Goal: Transaction & Acquisition: Book appointment/travel/reservation

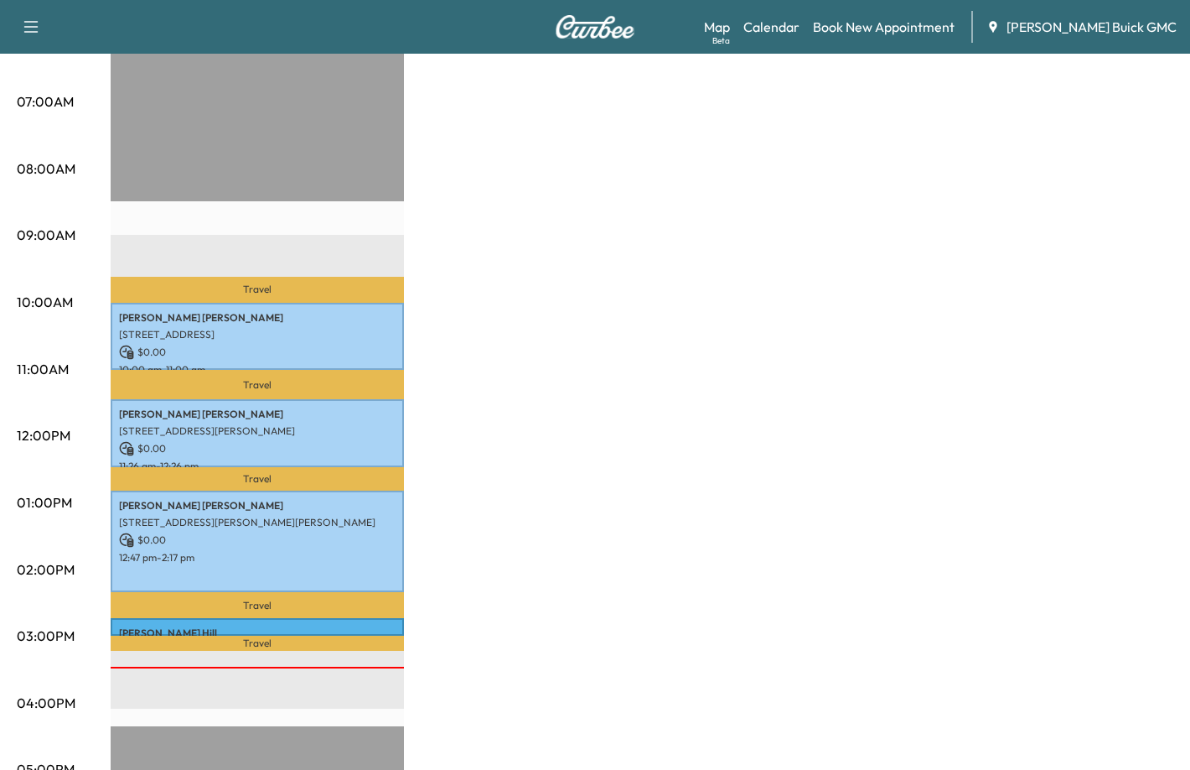
scroll to position [335, 0]
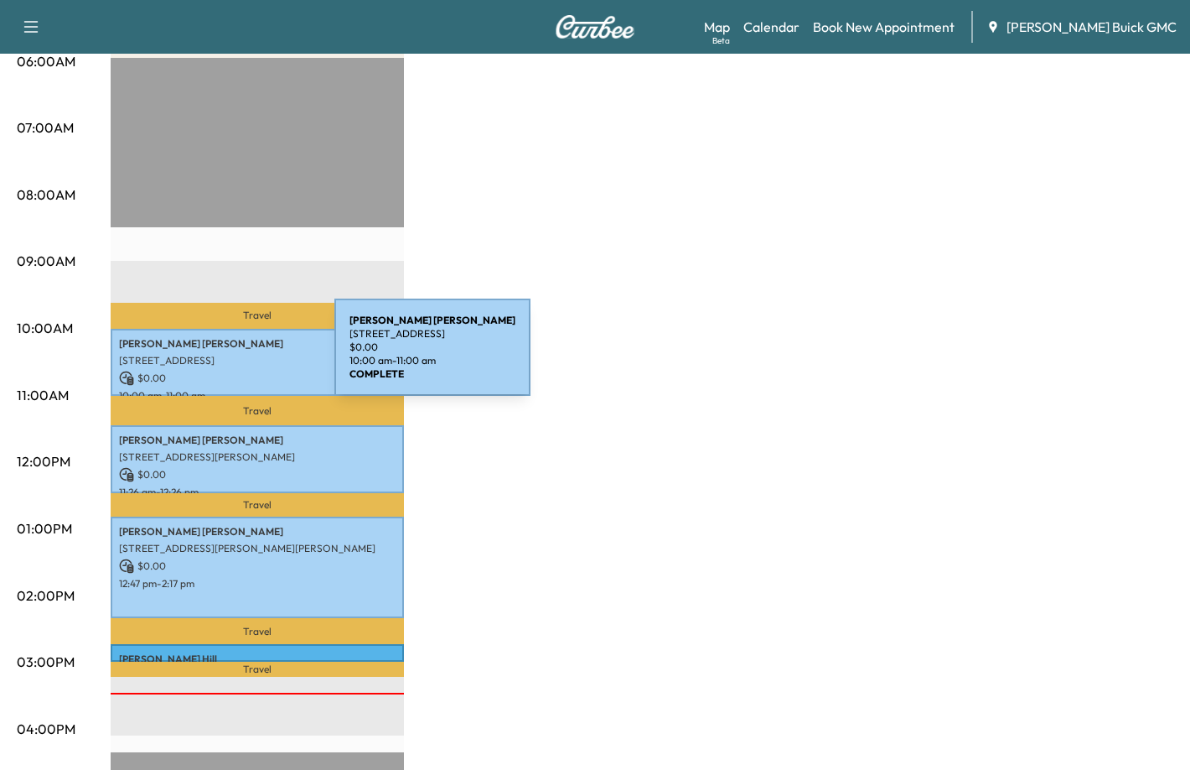
click at [209, 357] on p "[STREET_ADDRESS]" at bounding box center [257, 360] width 277 height 13
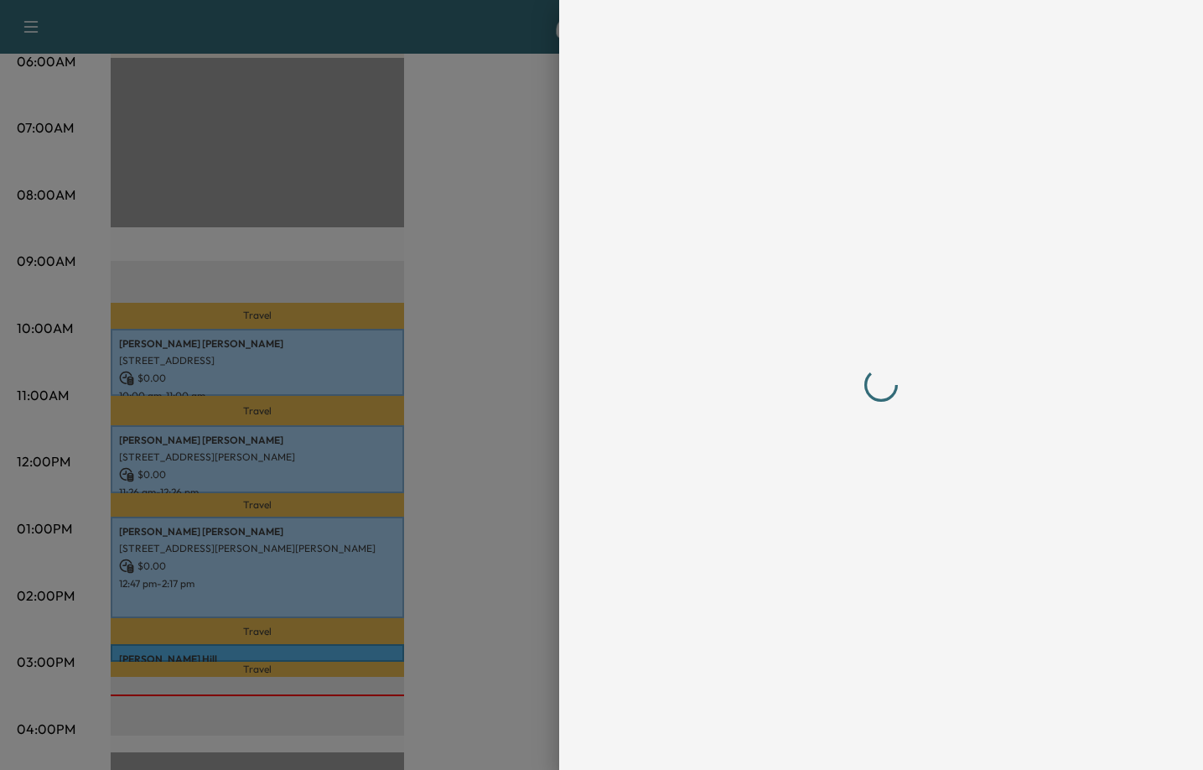
click at [678, 357] on div at bounding box center [881, 385] width 496 height 703
click at [677, 357] on div at bounding box center [881, 385] width 496 height 703
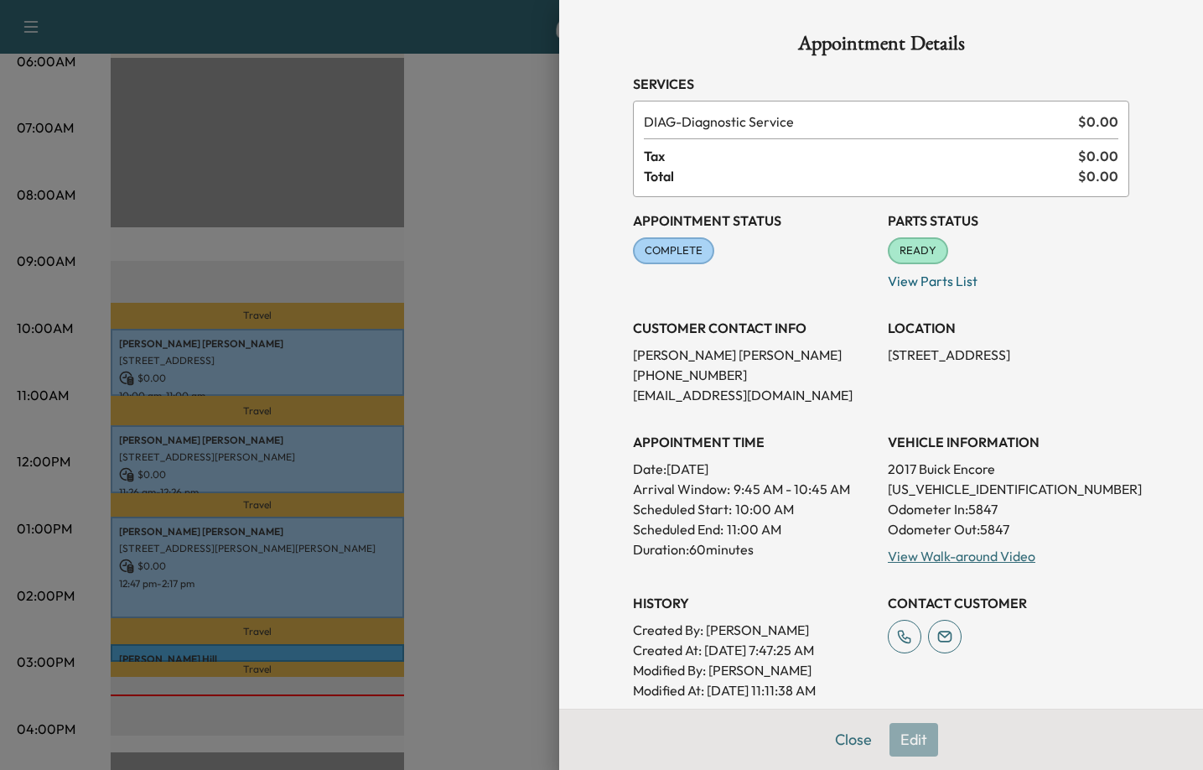
click at [677, 359] on p "[PERSON_NAME]" at bounding box center [753, 355] width 241 height 20
click at [677, 358] on p "[PERSON_NAME]" at bounding box center [753, 355] width 241 height 20
copy p "[PERSON_NAME]"
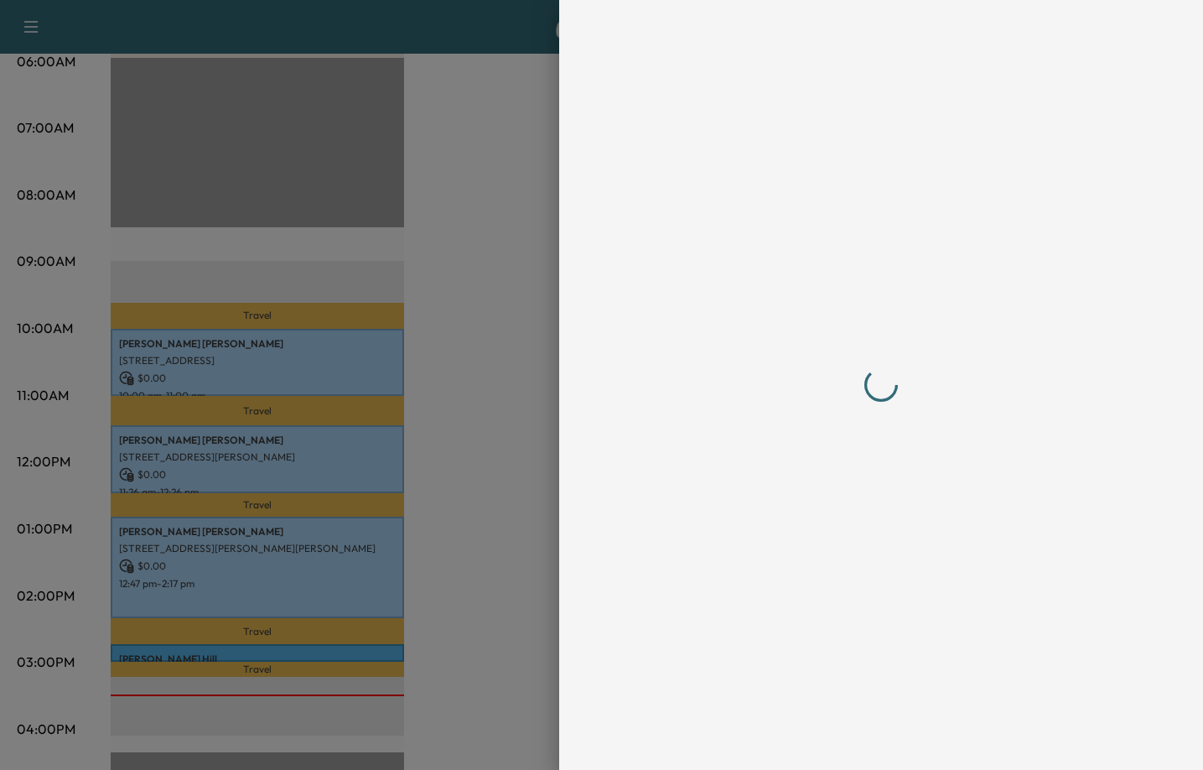
click at [700, 351] on div at bounding box center [881, 385] width 496 height 703
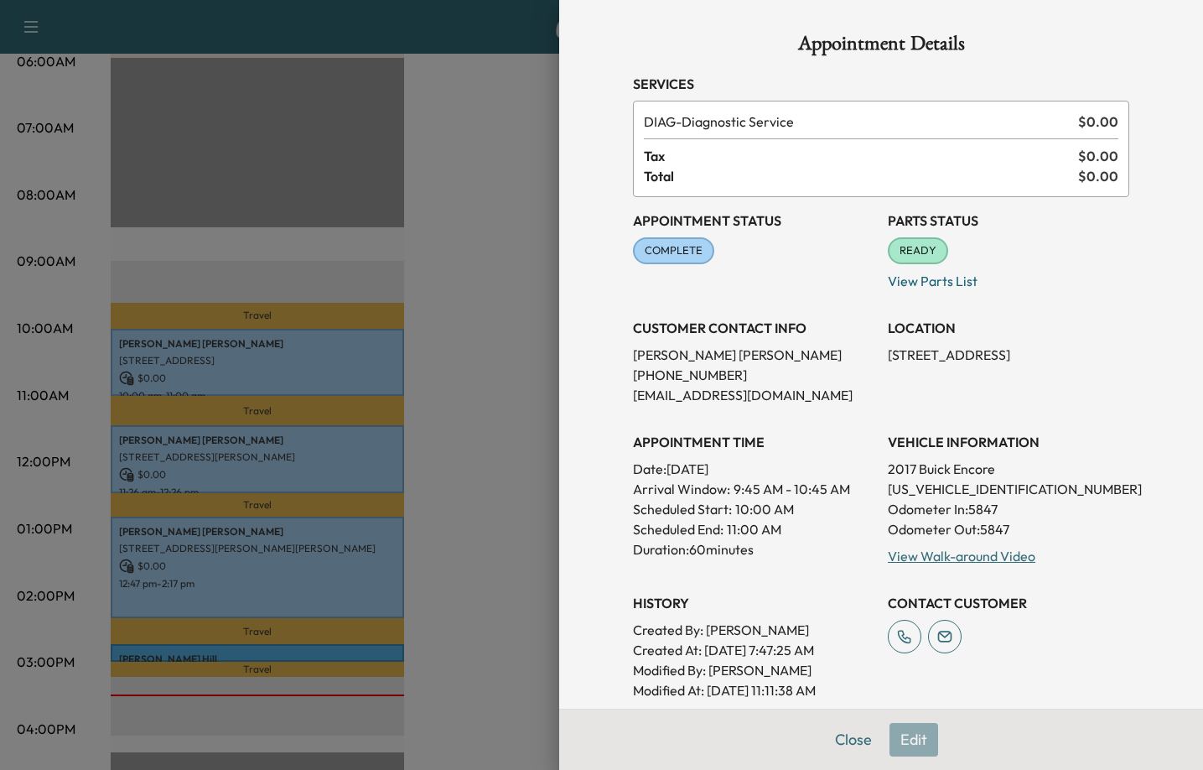
click at [700, 351] on p "[PERSON_NAME]" at bounding box center [753, 355] width 241 height 20
copy p "[PERSON_NAME]"
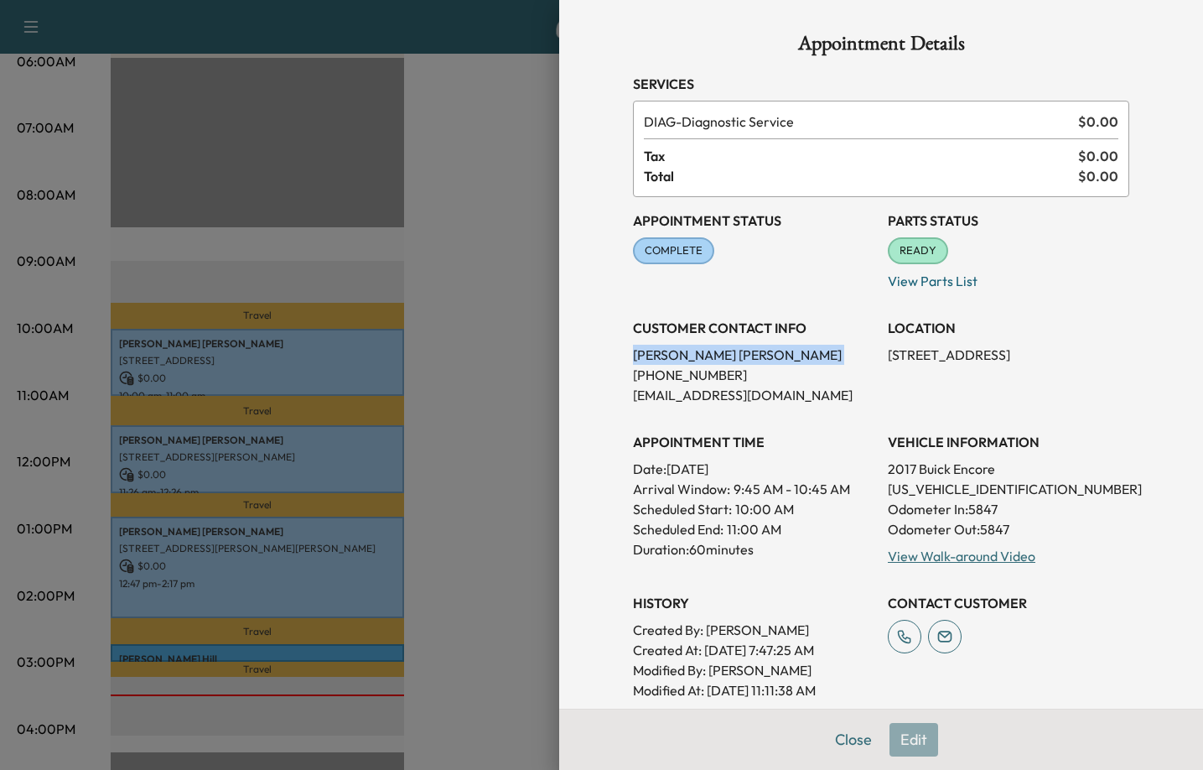
copy p "[PERSON_NAME]"
click at [457, 437] on div at bounding box center [601, 385] width 1203 height 770
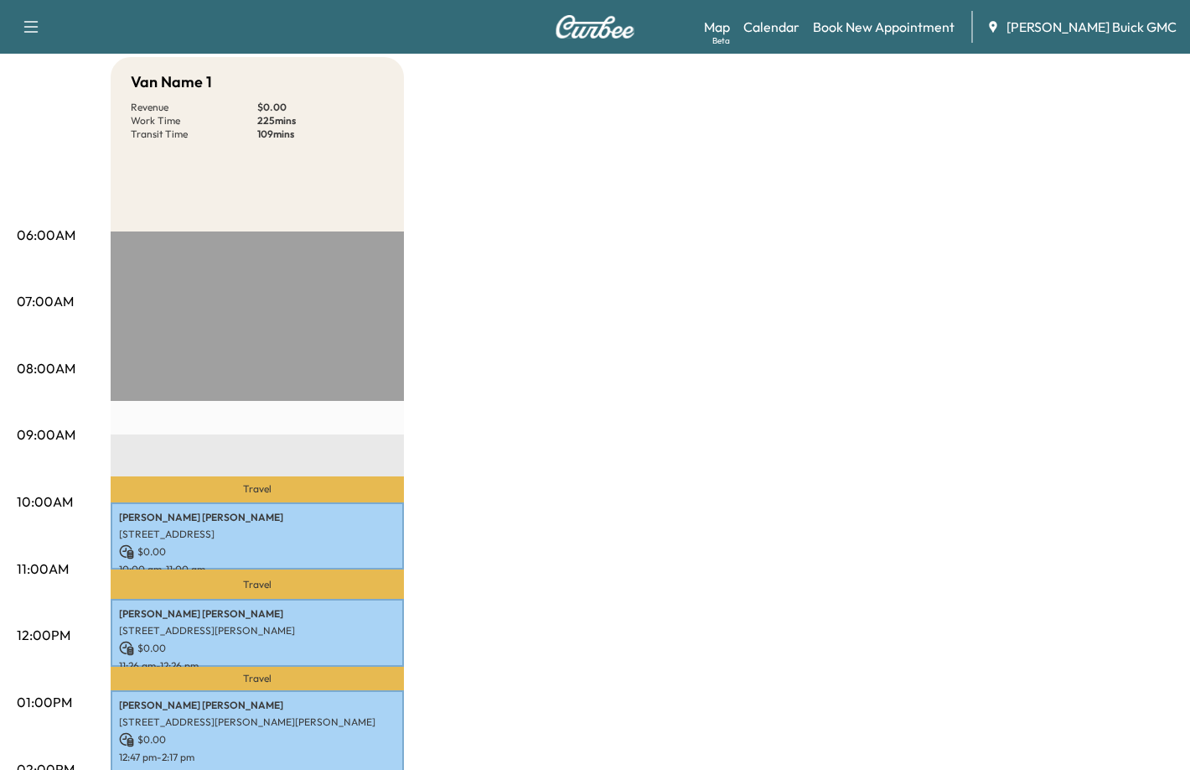
scroll to position [0, 0]
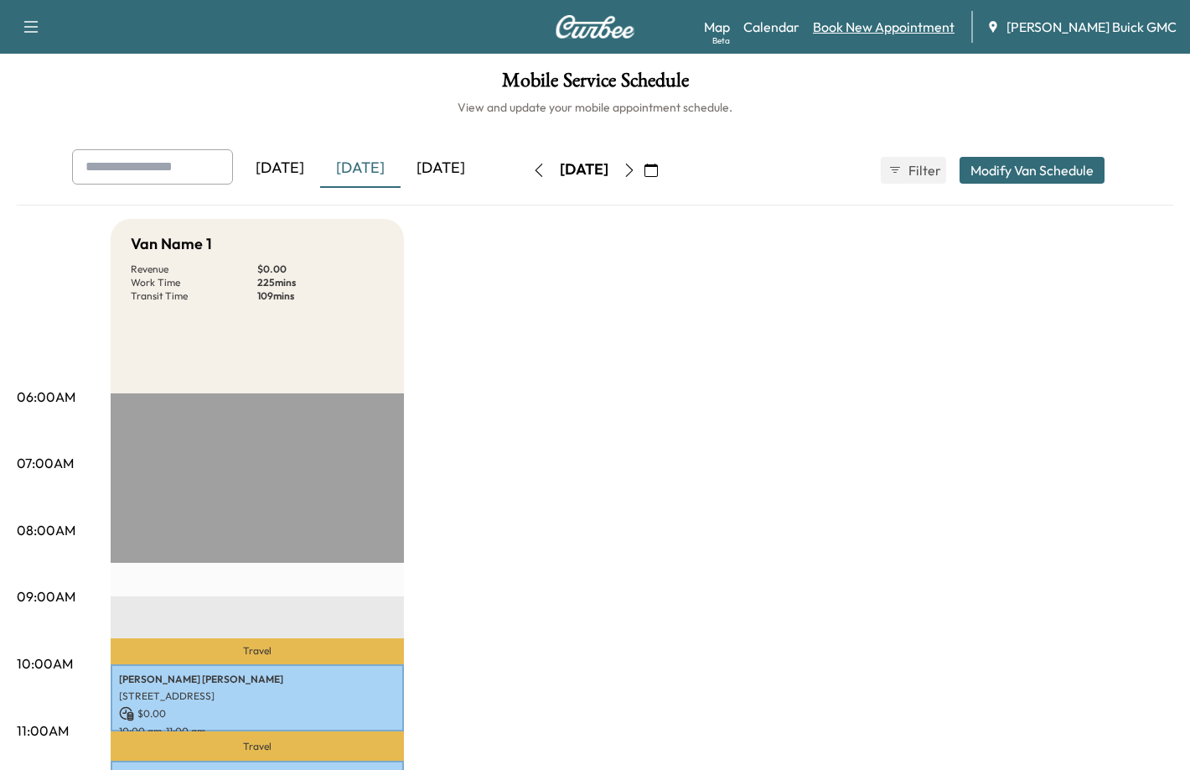
click at [930, 30] on link "Book New Appointment" at bounding box center [884, 27] width 142 height 20
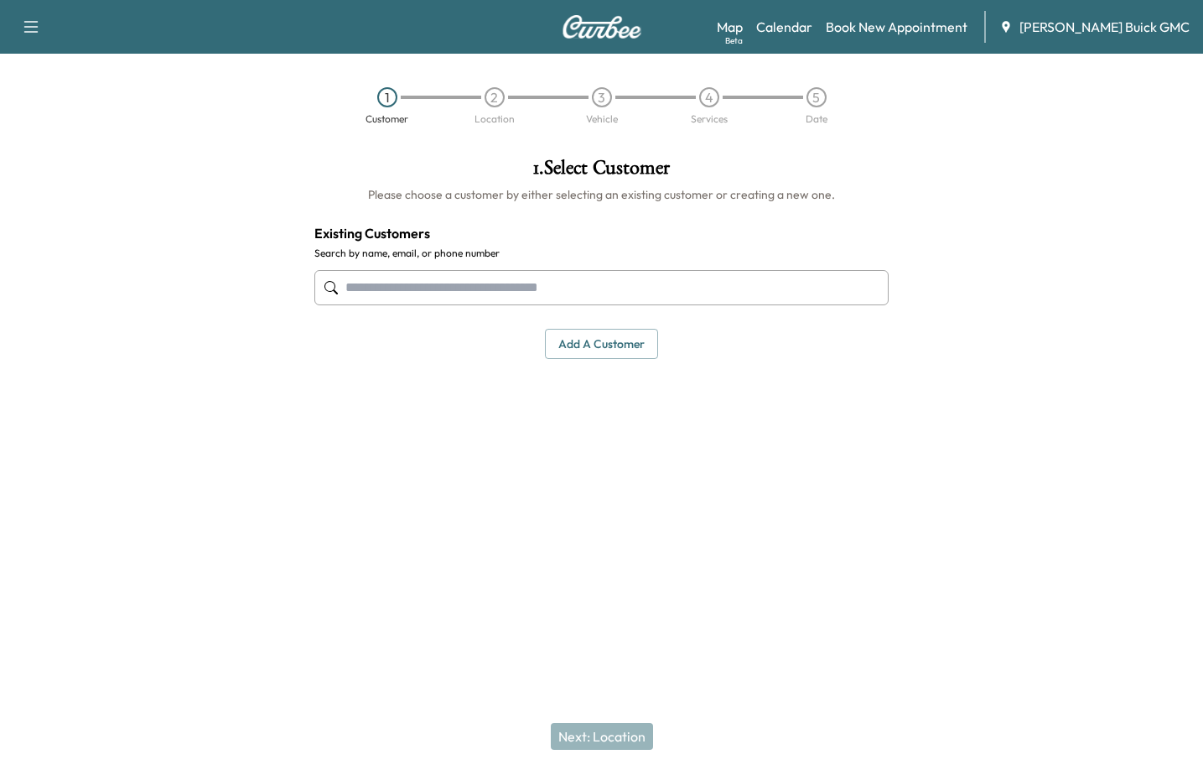
click at [392, 273] on input "text" at bounding box center [601, 287] width 575 height 35
paste input "**********"
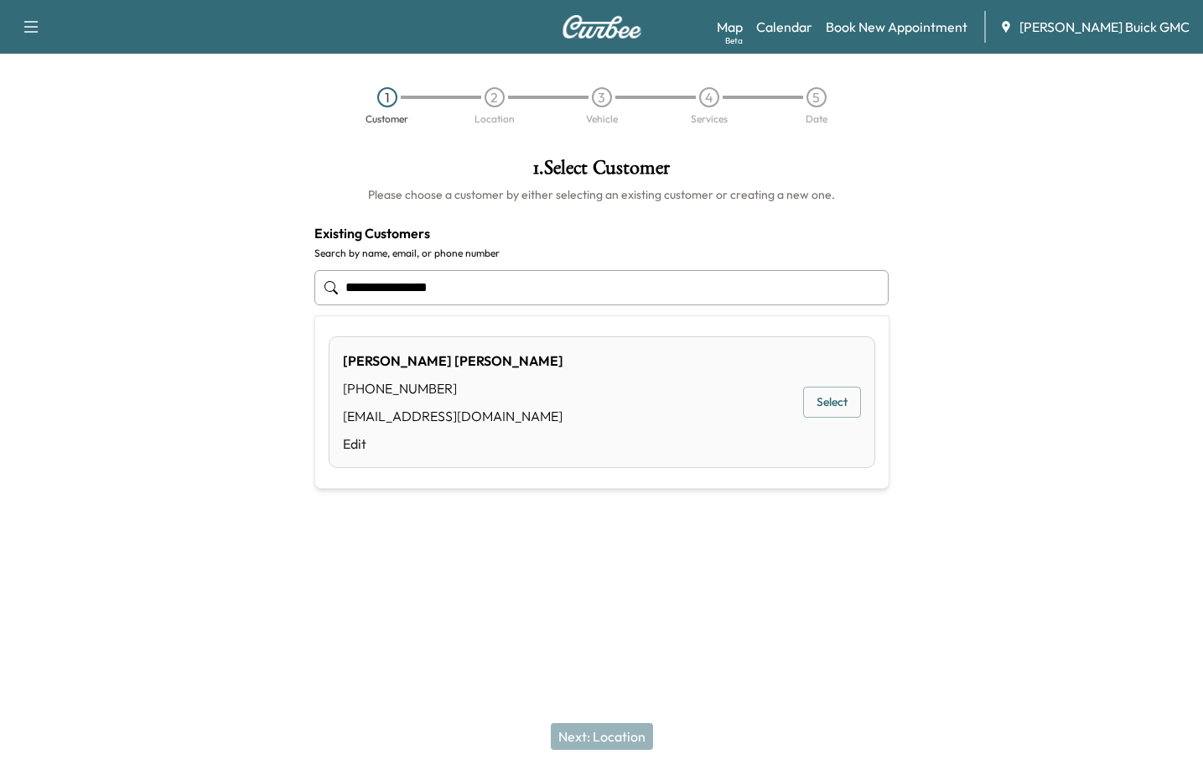
click at [845, 405] on button "Select" at bounding box center [832, 401] width 58 height 31
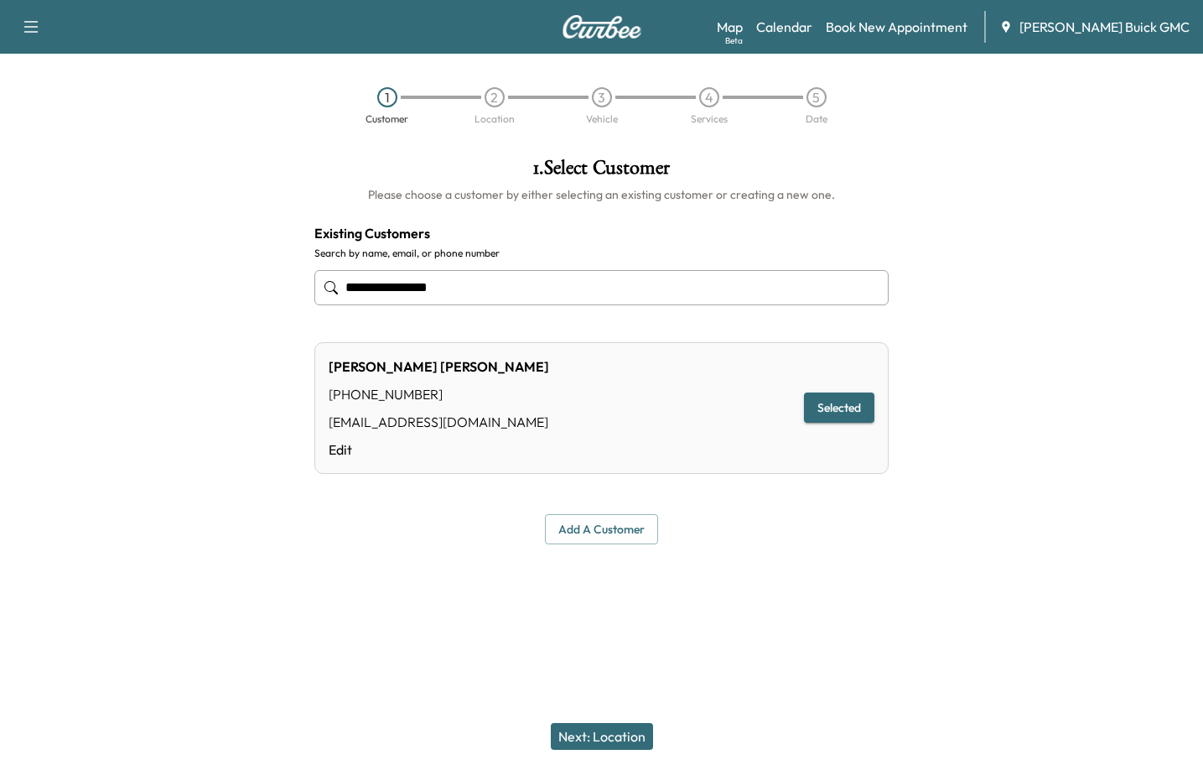
type input "**********"
click at [608, 732] on button "Next: Location" at bounding box center [602, 736] width 102 height 27
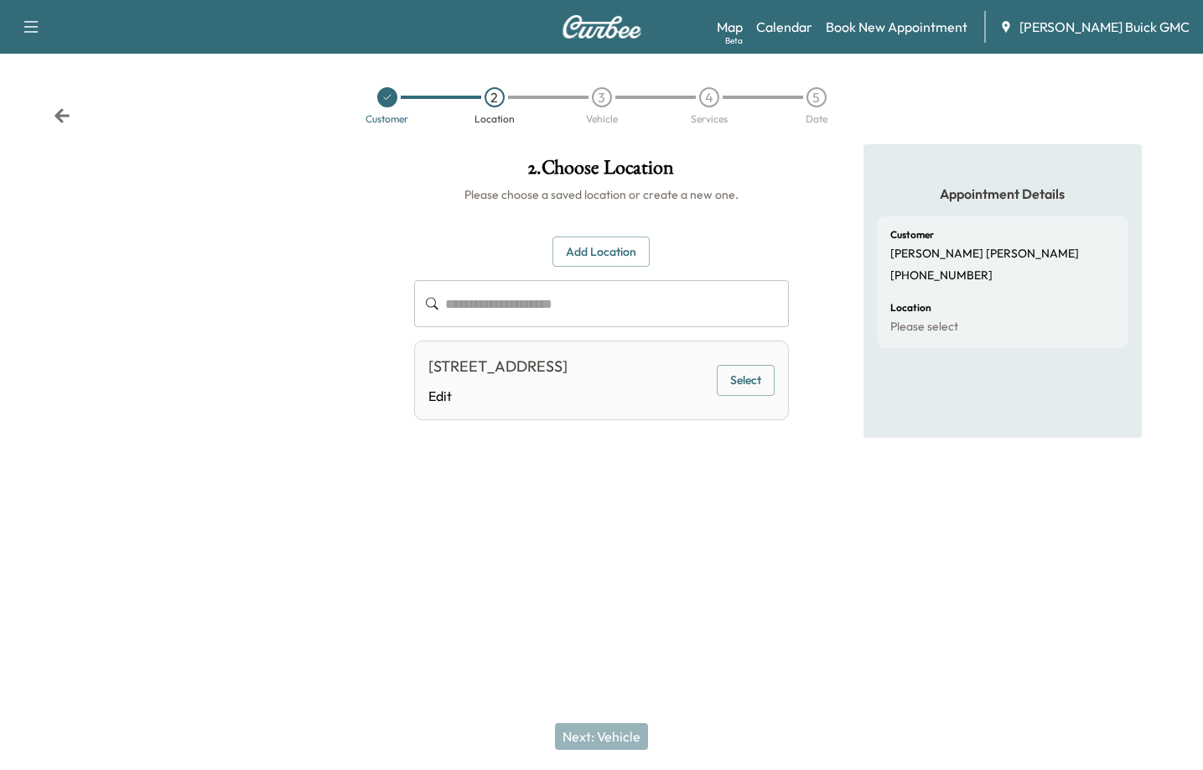
click at [755, 396] on button "Select" at bounding box center [746, 380] width 58 height 31
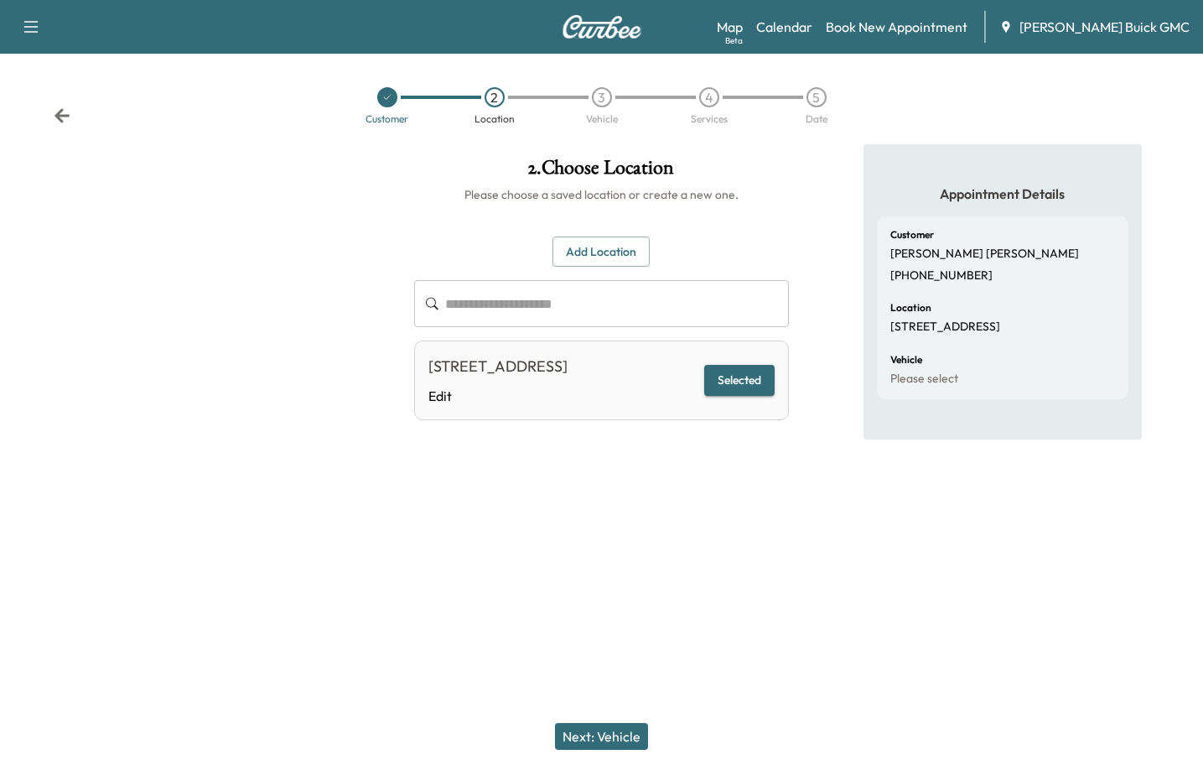
click at [589, 736] on button "Next: Vehicle" at bounding box center [601, 736] width 93 height 27
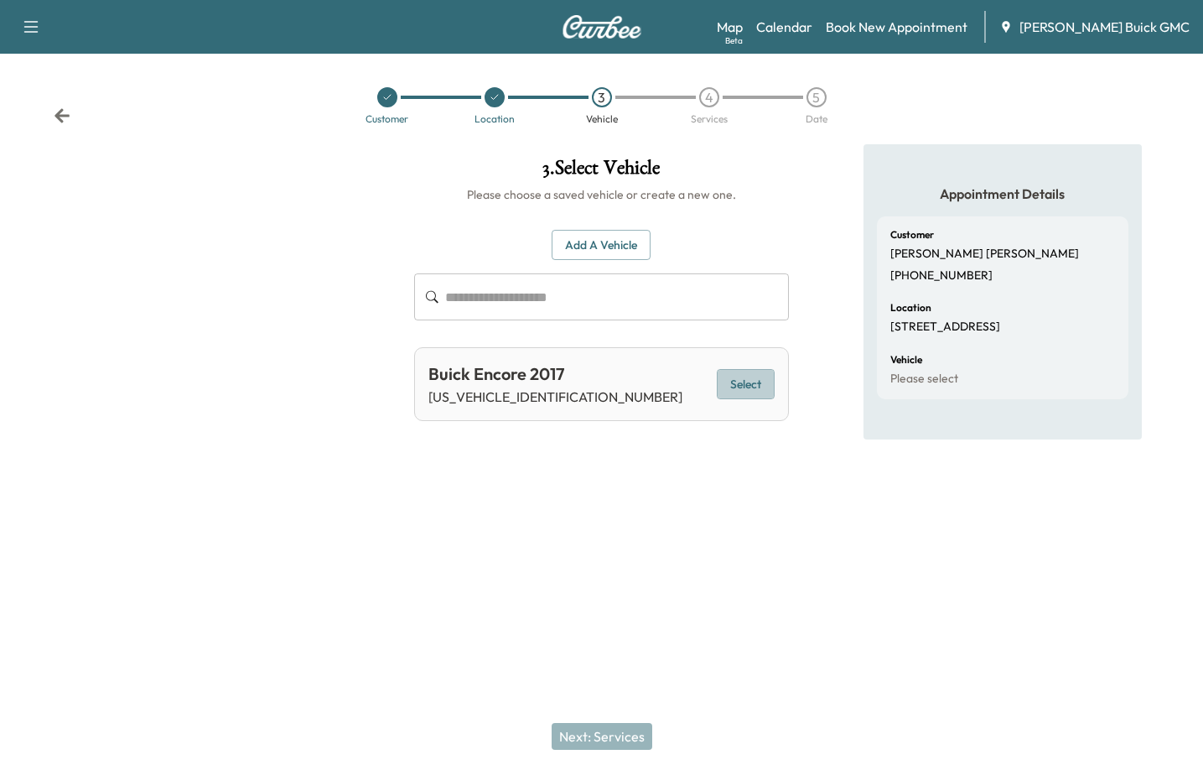
click at [757, 381] on button "Select" at bounding box center [746, 384] width 58 height 31
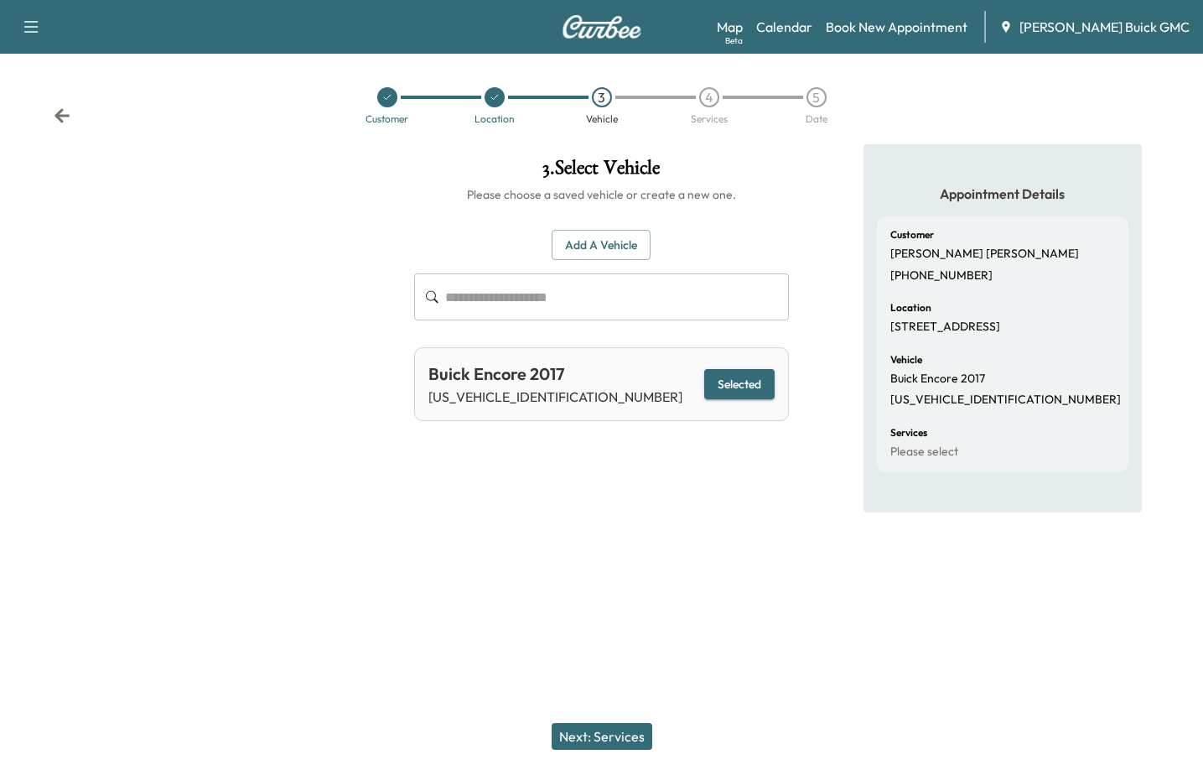
click at [603, 736] on button "Next: Services" at bounding box center [602, 736] width 101 height 27
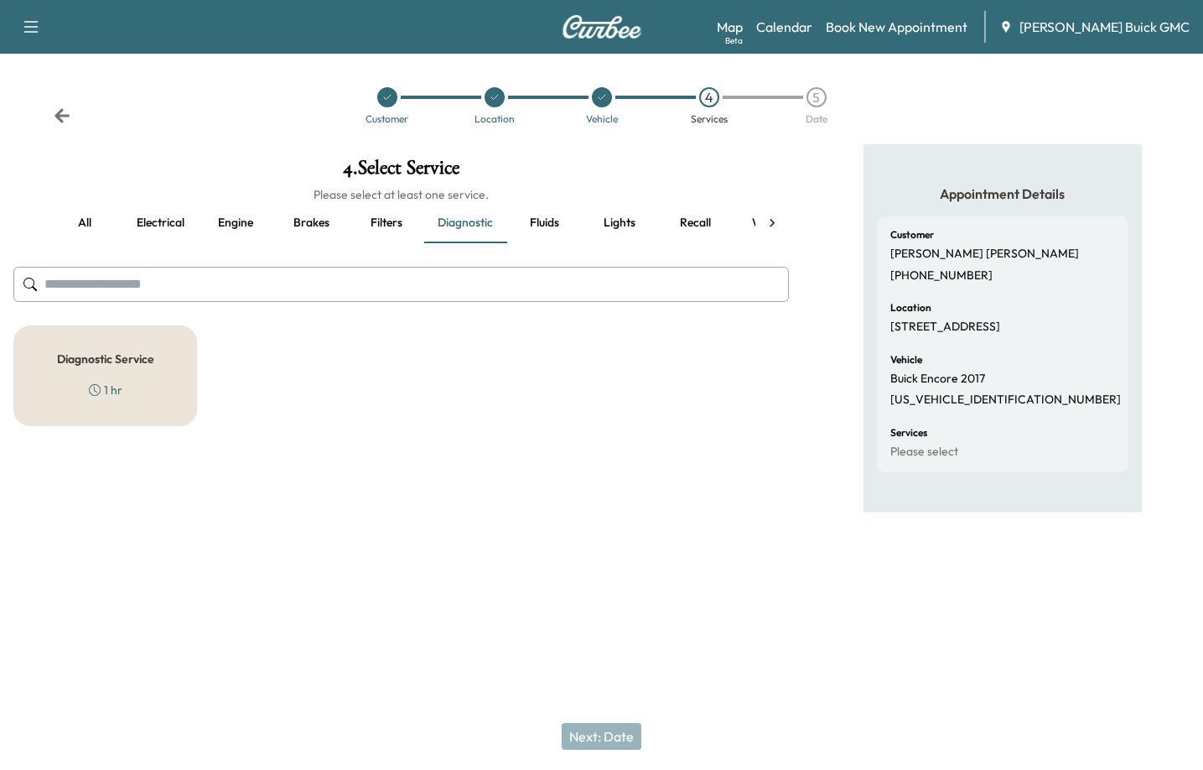
click at [529, 216] on button "Fluids" at bounding box center [543, 223] width 75 height 40
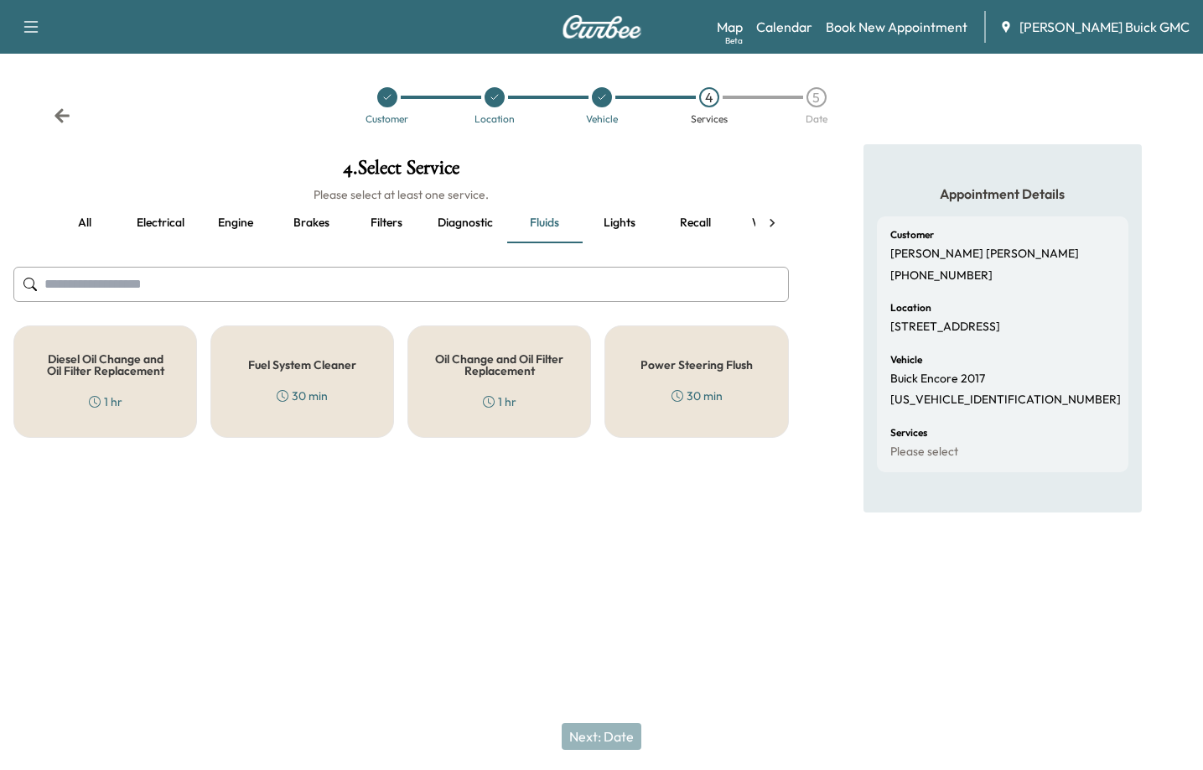
click at [517, 365] on h5 "Oil Change and Oil Filter Replacement" at bounding box center [499, 364] width 128 height 23
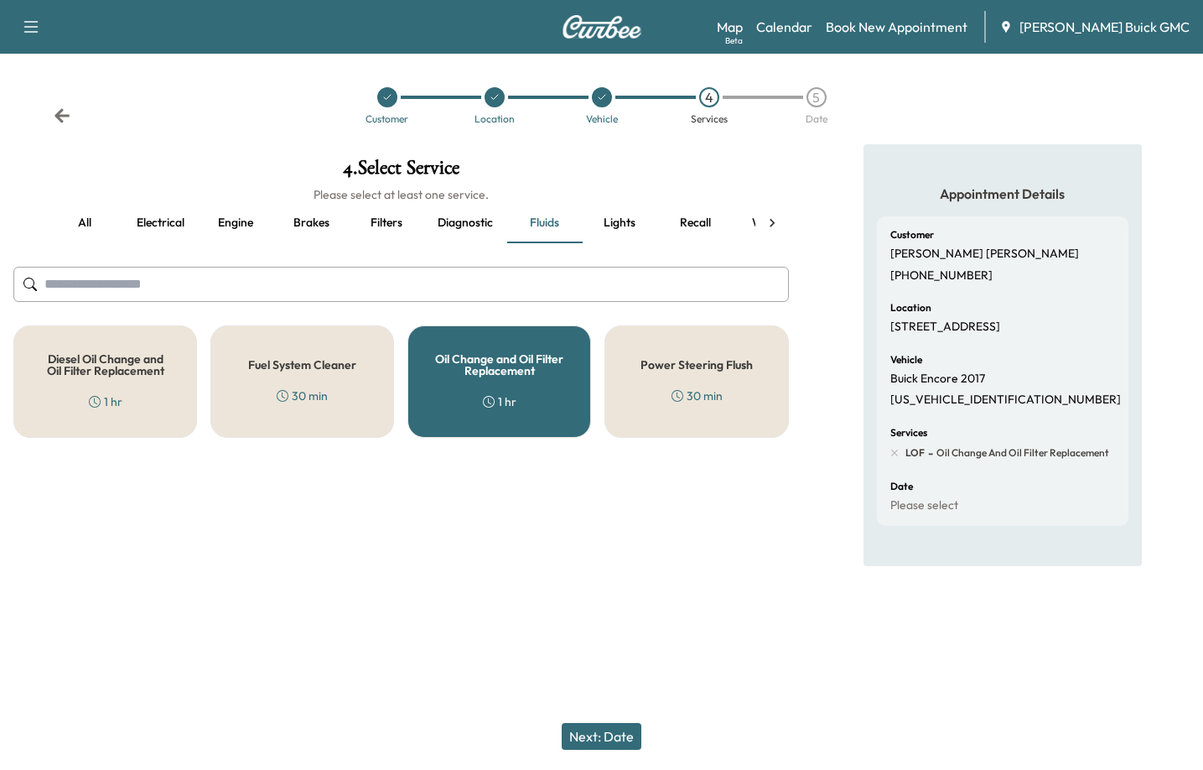
click at [616, 749] on div "Next: Date" at bounding box center [601, 736] width 1203 height 67
click at [613, 738] on button "Next: Date" at bounding box center [602, 736] width 80 height 27
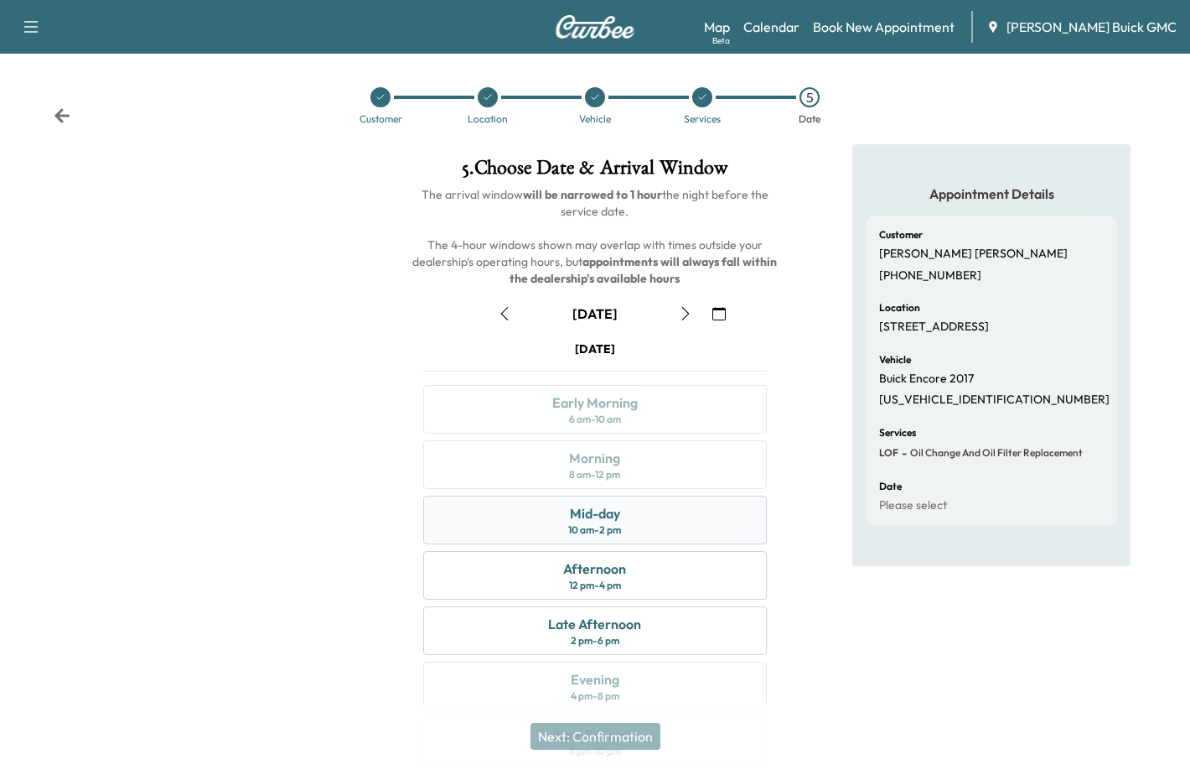
click at [596, 506] on div "Mid-day" at bounding box center [595, 513] width 50 height 20
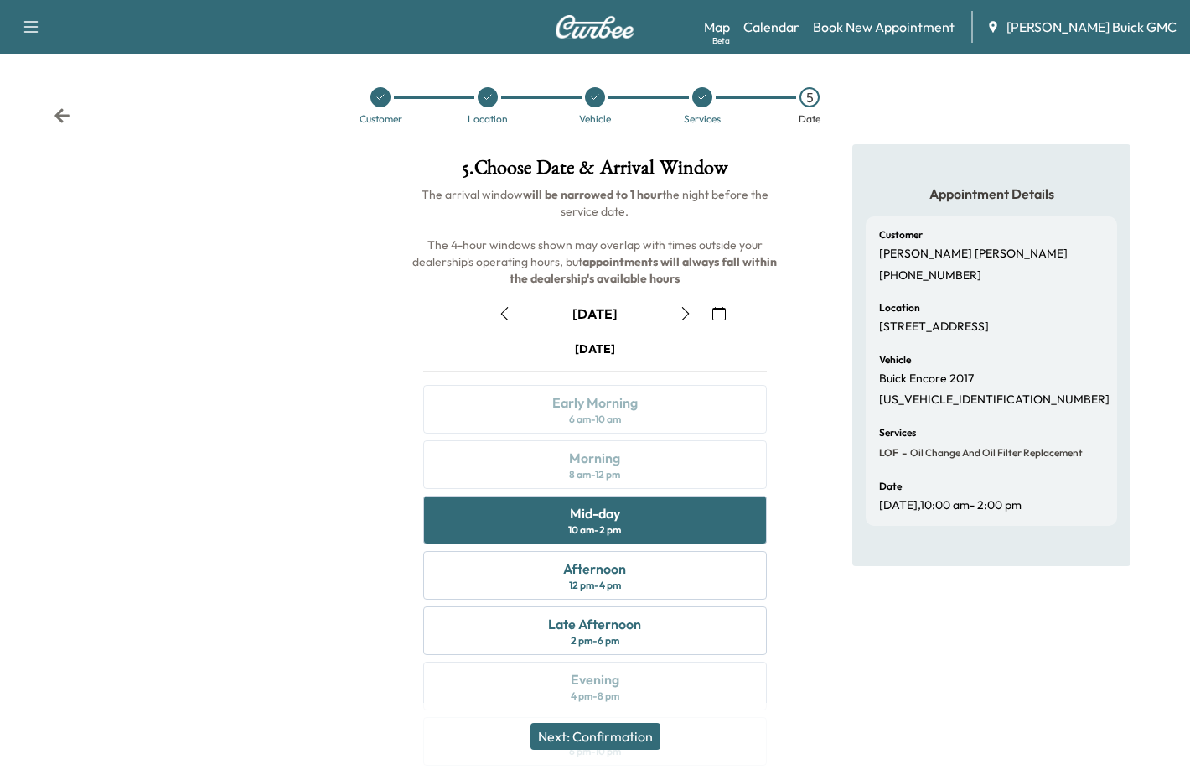
click at [621, 723] on button "Next: Confirmation" at bounding box center [596, 736] width 130 height 27
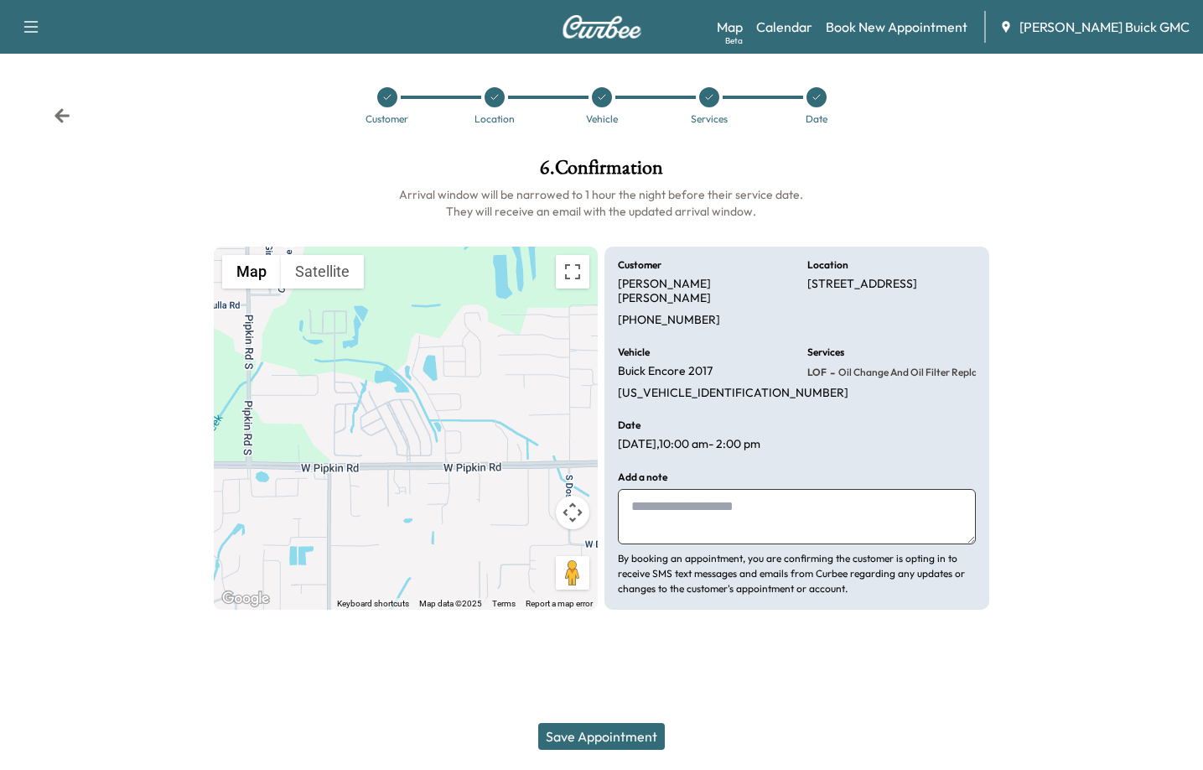
click at [676, 500] on textarea at bounding box center [796, 516] width 357 height 55
type textarea "*"
type textarea "**********"
click at [605, 729] on button "Save Appointment" at bounding box center [601, 736] width 127 height 27
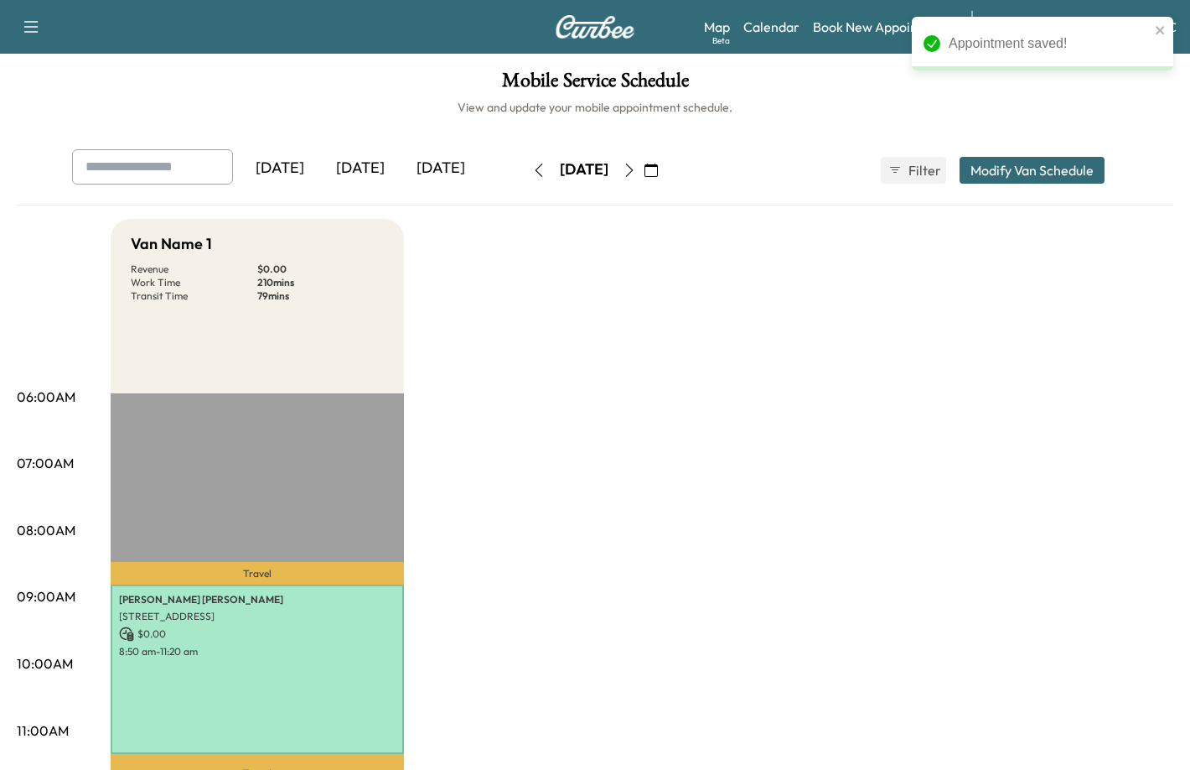
click at [376, 165] on div "[DATE]" at bounding box center [360, 168] width 80 height 39
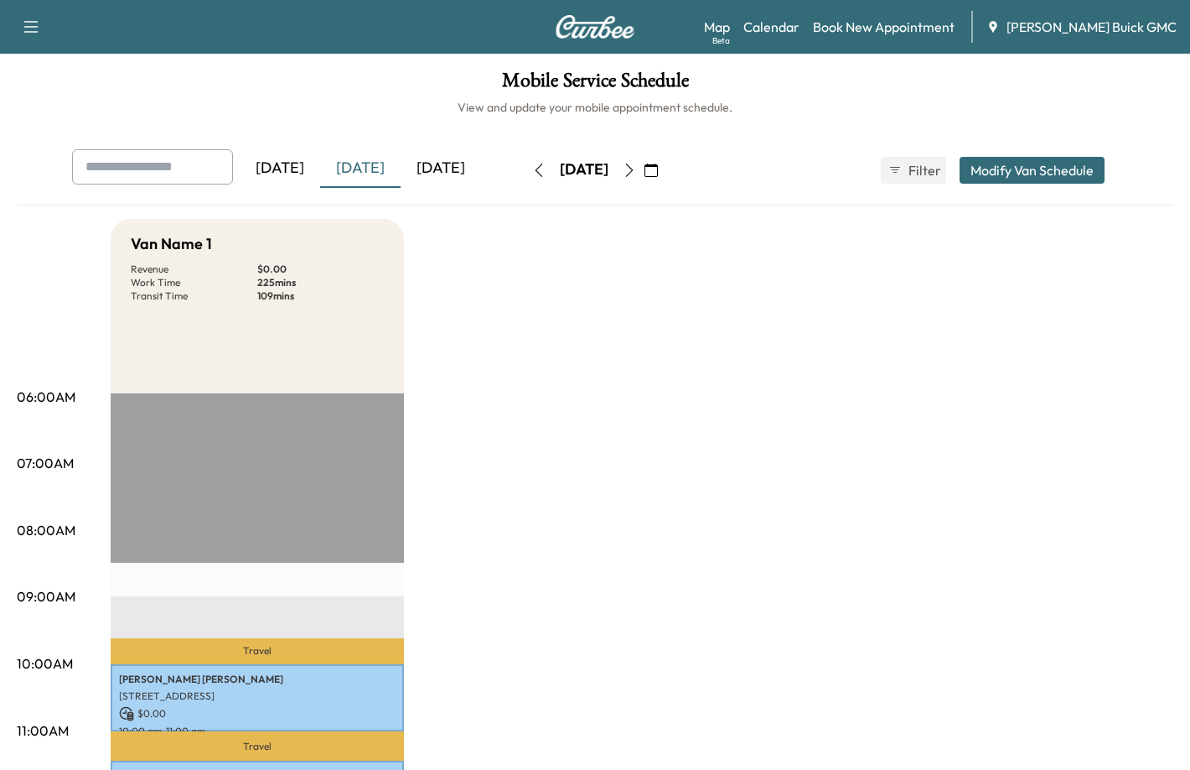
click at [525, 171] on button "button" at bounding box center [539, 170] width 29 height 27
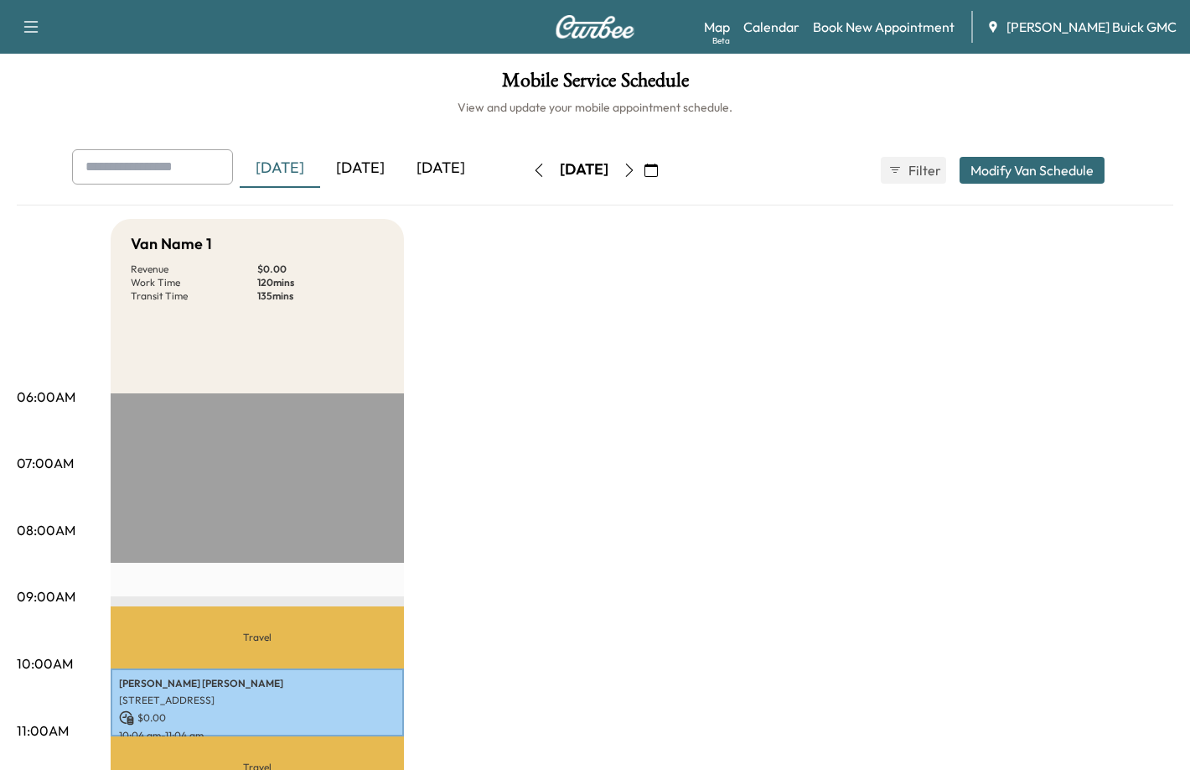
click at [438, 162] on div "[DATE]" at bounding box center [441, 168] width 80 height 39
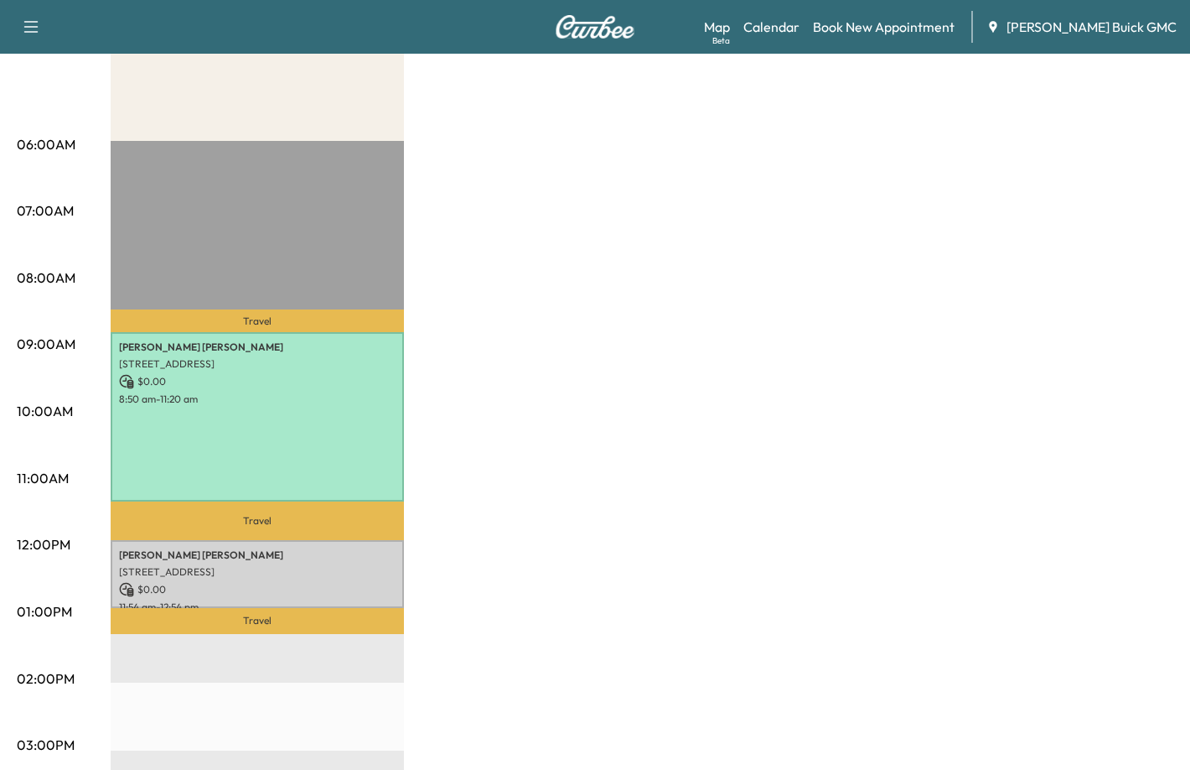
scroll to position [335, 0]
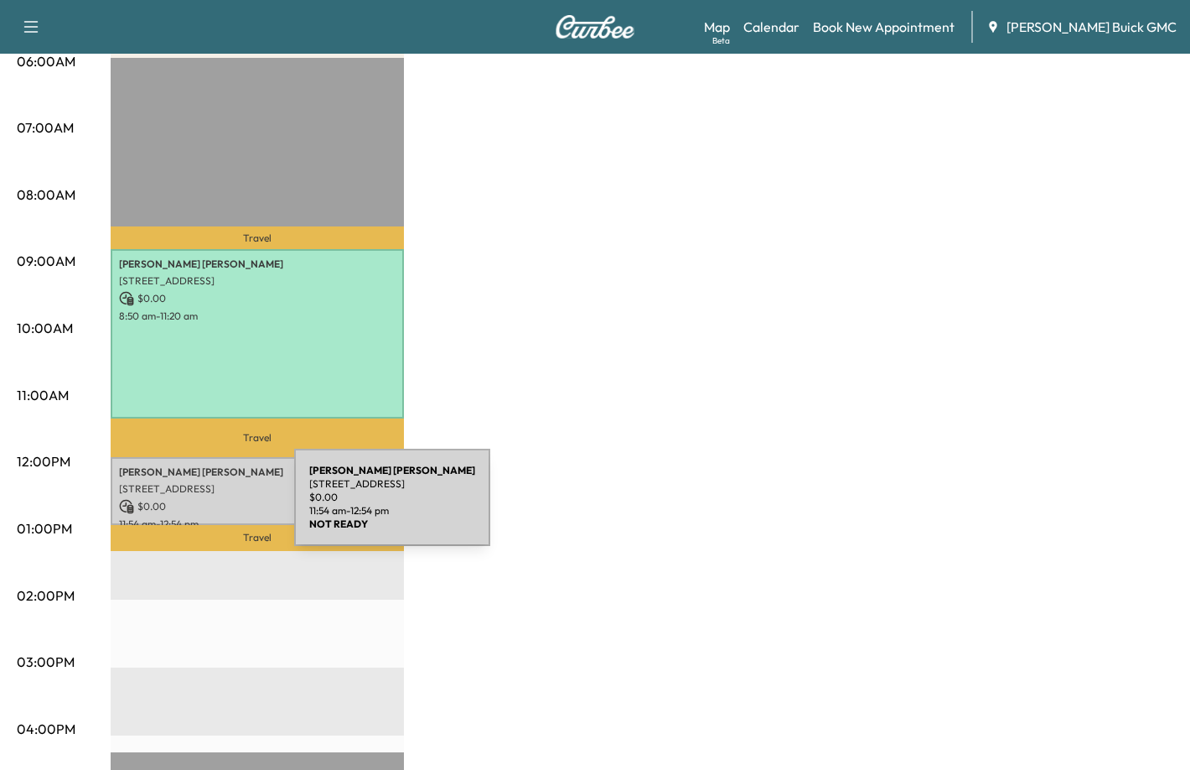
click at [181, 485] on p "[STREET_ADDRESS]" at bounding box center [257, 488] width 277 height 13
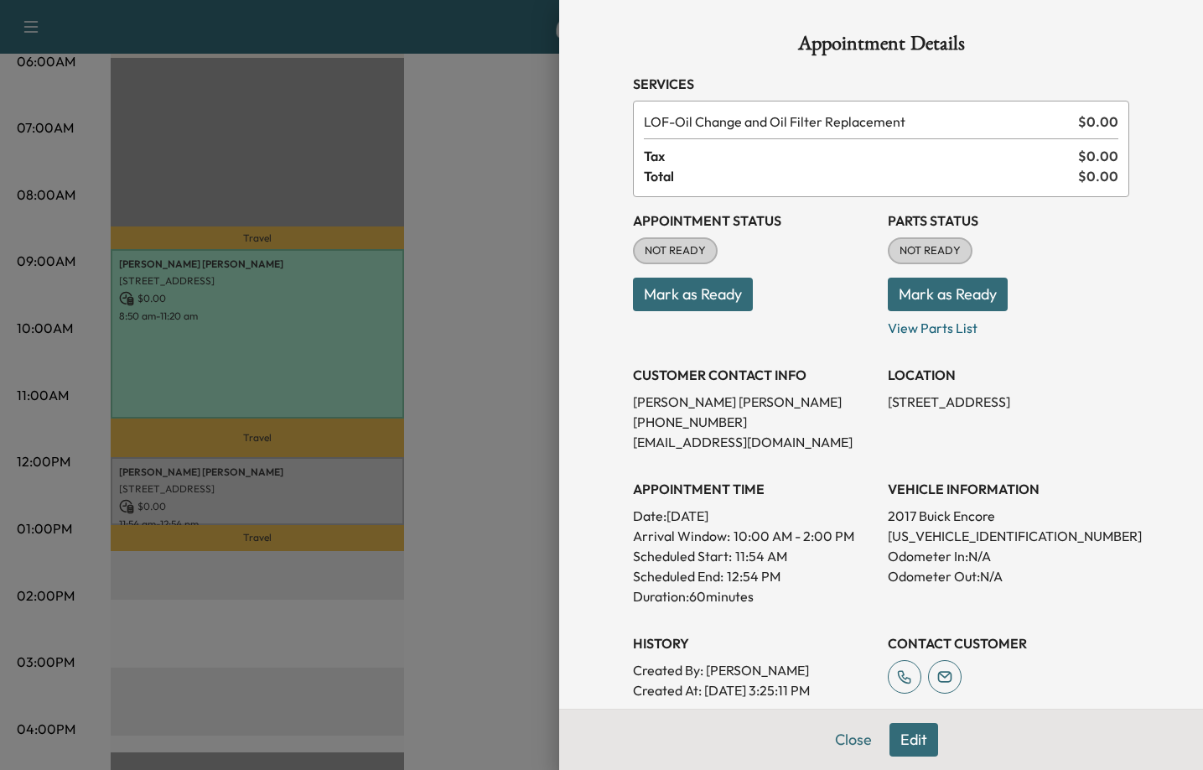
click at [721, 288] on button "Mark as Ready" at bounding box center [693, 294] width 120 height 34
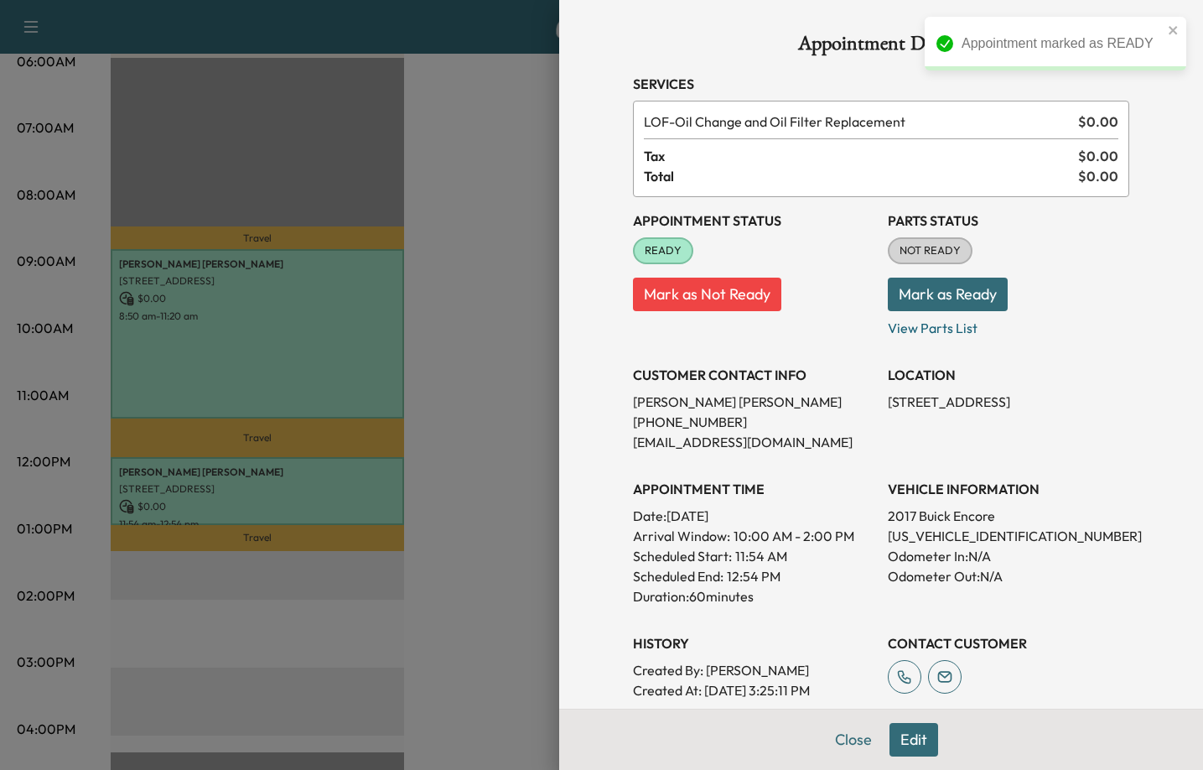
click at [972, 288] on button "Mark as Ready" at bounding box center [948, 294] width 120 height 34
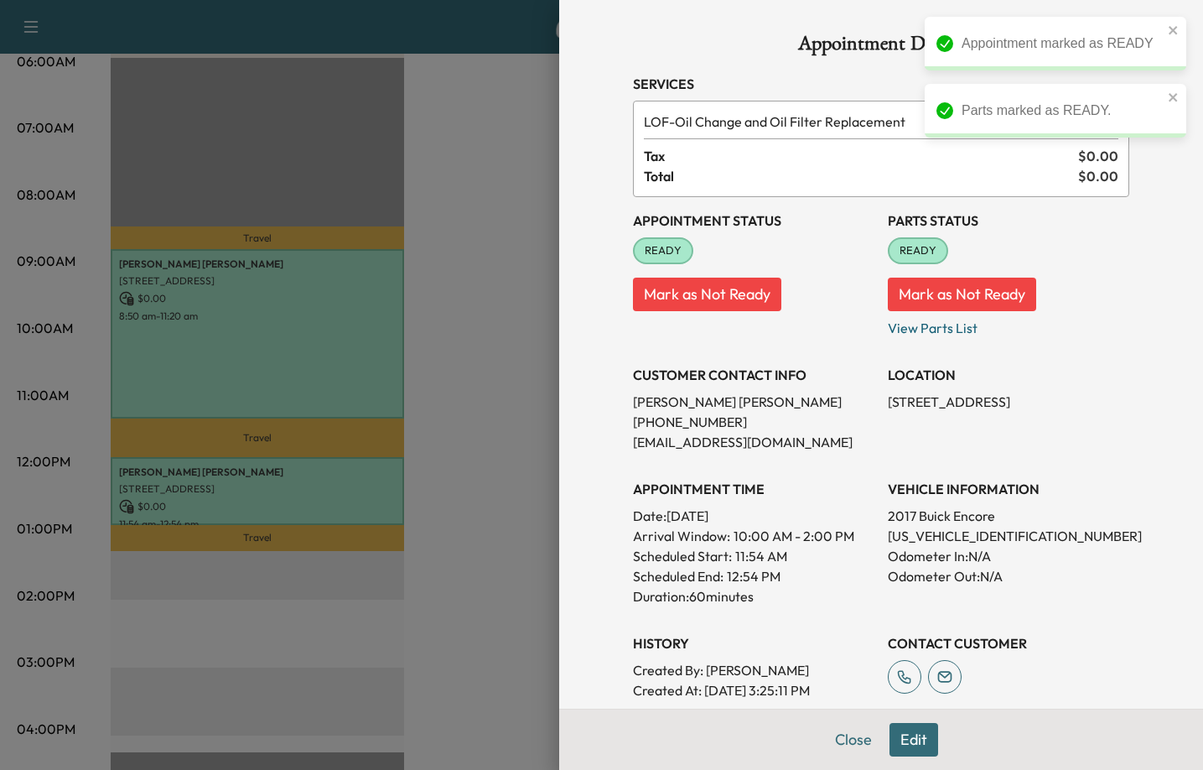
click at [476, 363] on div at bounding box center [601, 385] width 1203 height 770
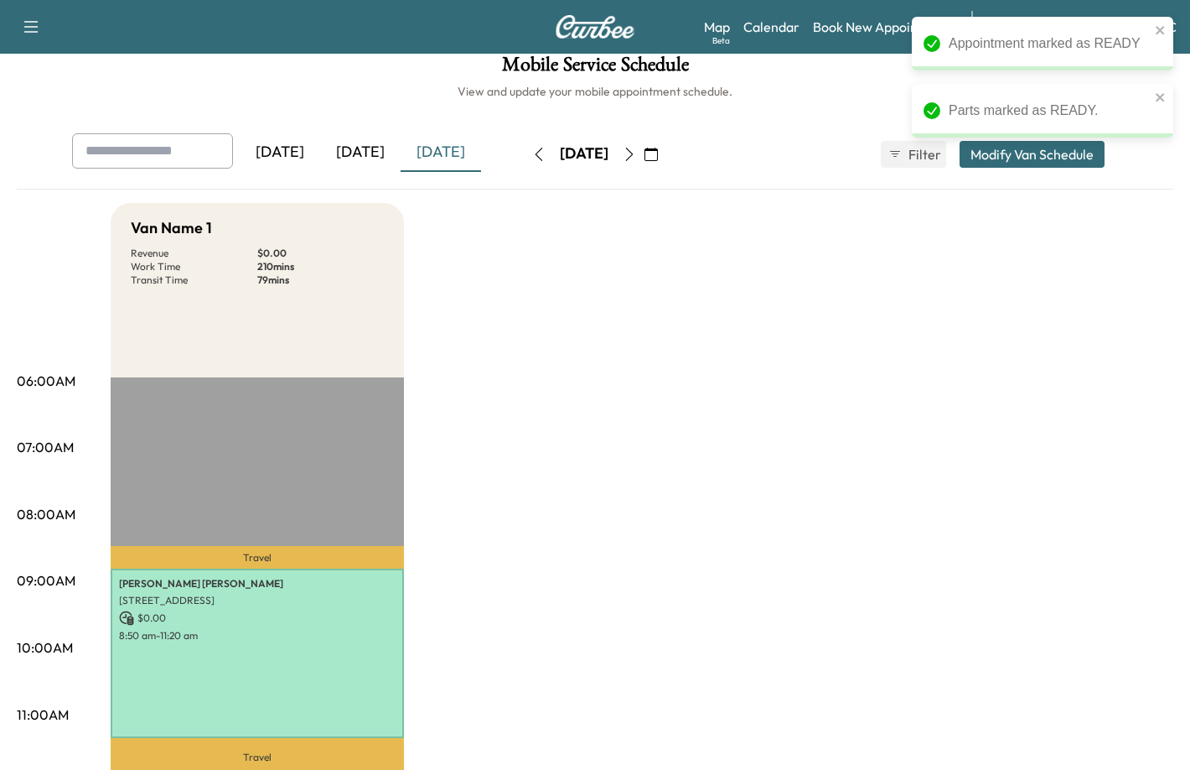
scroll to position [0, 0]
